Goal: Check status: Check status

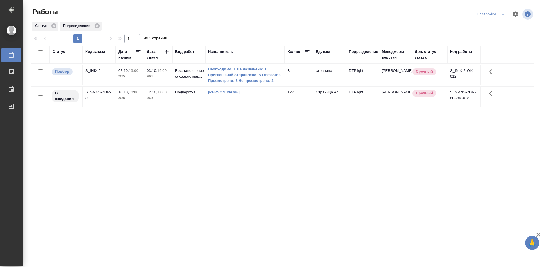
click at [331, 128] on div "Статус Код заказа Дата начала Дата сдачи Вид работ Исполнитель Кол-во Ед. изм П…" at bounding box center [282, 148] width 503 height 204
click at [95, 71] on div "S_INIX-2" at bounding box center [98, 71] width 27 height 6
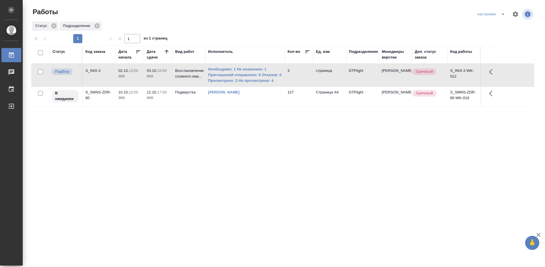
click at [95, 71] on div "S_INIX-2" at bounding box center [98, 71] width 27 height 6
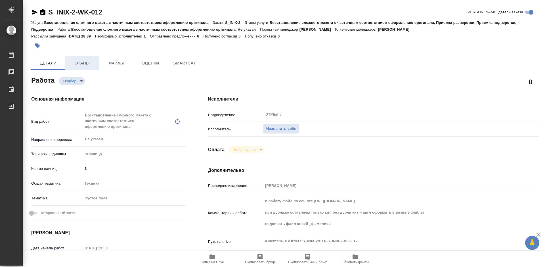
type textarea "x"
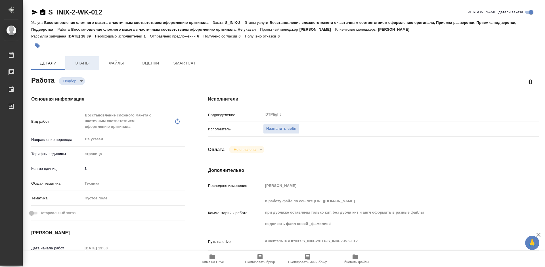
type textarea "x"
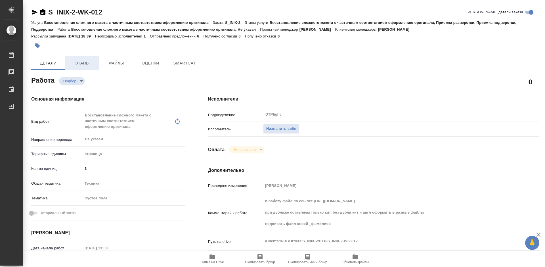
type textarea "x"
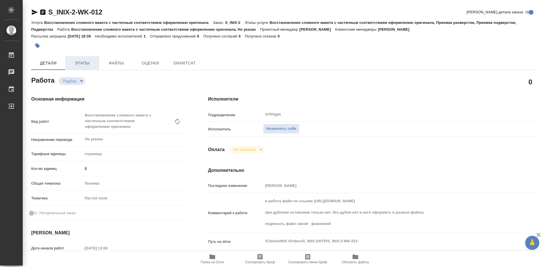
type textarea "x"
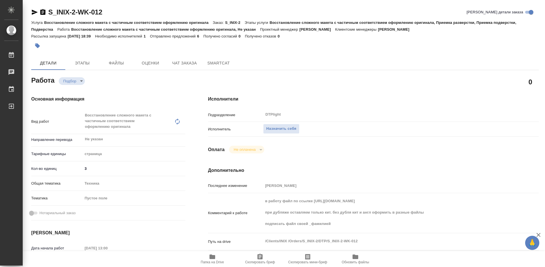
type textarea "x"
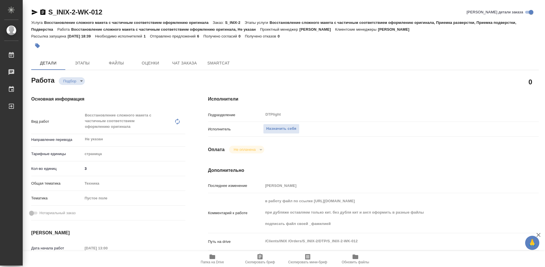
type textarea "x"
